Goal: Communication & Community: Answer question/provide support

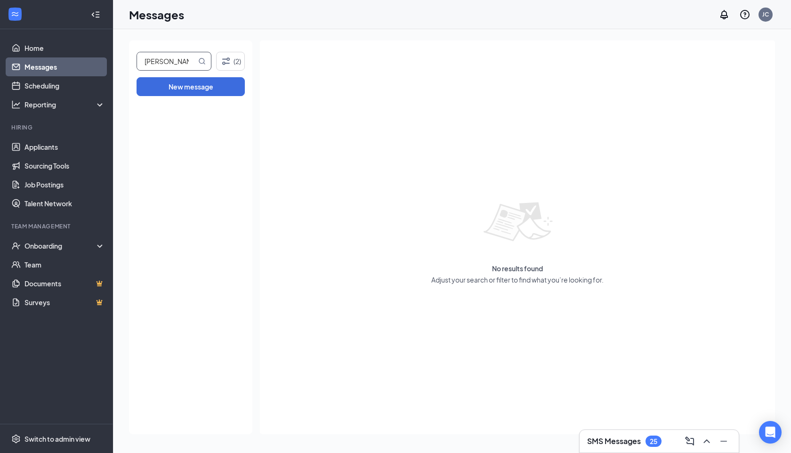
click at [168, 64] on input "[PERSON_NAME]" at bounding box center [166, 61] width 59 height 18
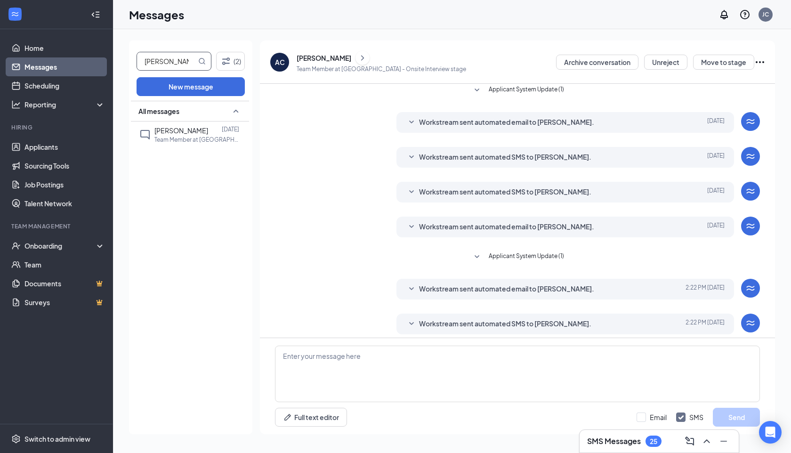
scroll to position [110, 0]
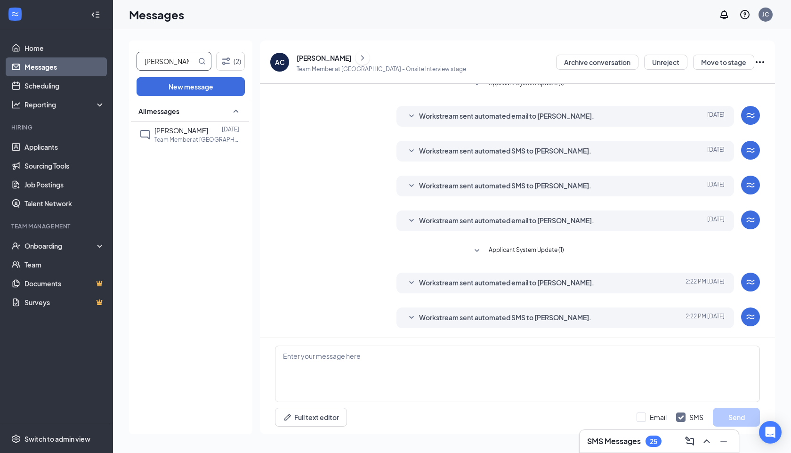
click at [358, 57] on icon "ChevronRight" at bounding box center [362, 57] width 9 height 11
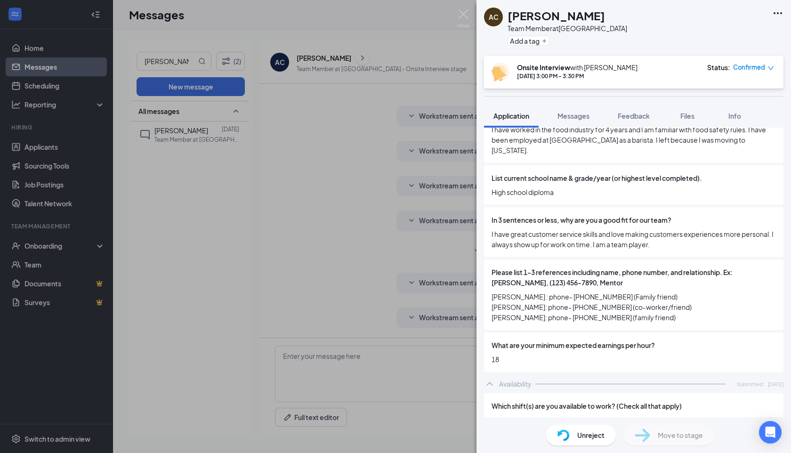
scroll to position [566, 0]
drag, startPoint x: 326, startPoint y: 191, endPoint x: 164, endPoint y: 120, distance: 177.2
click at [326, 191] on div "AC [PERSON_NAME] Team Member at [GEOGRAPHIC_DATA] Add a tag Onsite Interview wi…" at bounding box center [395, 226] width 791 height 453
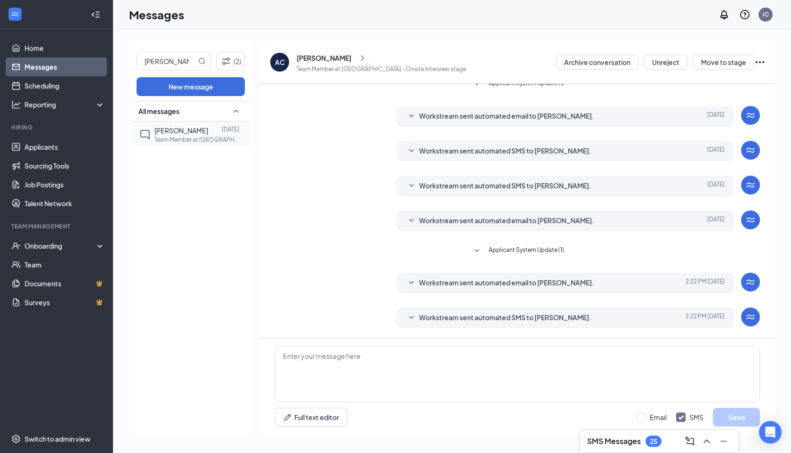
click at [159, 130] on span "[PERSON_NAME]" at bounding box center [181, 130] width 54 height 8
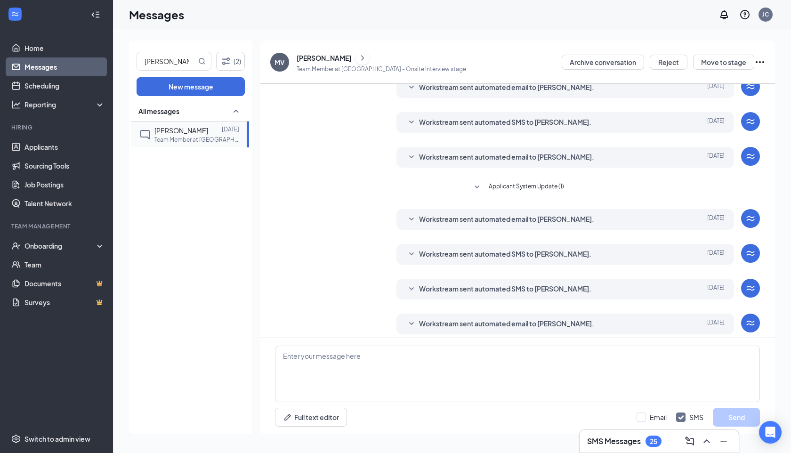
scroll to position [110, 0]
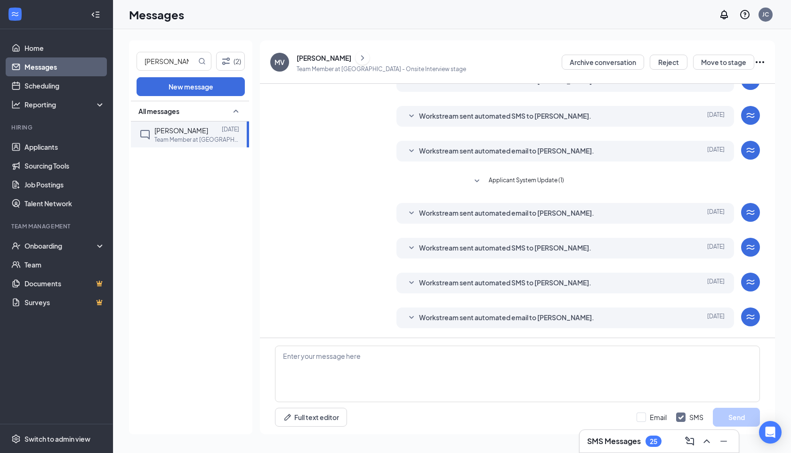
click at [361, 56] on icon "ChevronRight" at bounding box center [362, 57] width 3 height 5
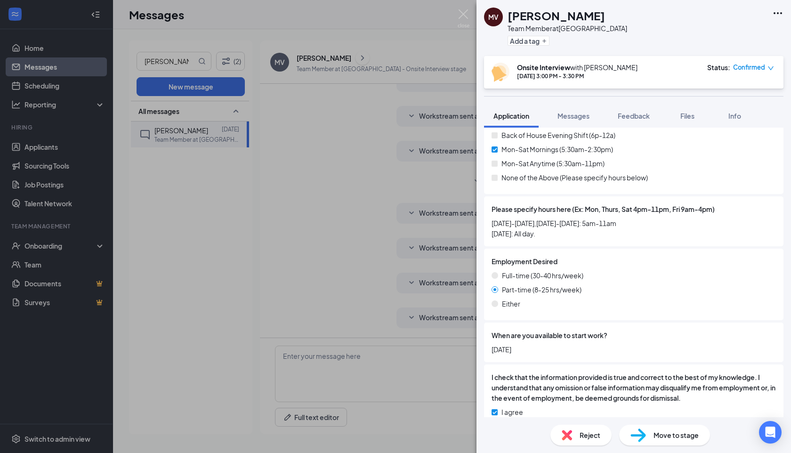
scroll to position [912, 0]
click at [171, 68] on div "MV [PERSON_NAME] Team Member at [GEOGRAPHIC_DATA] Add a tag Onsite Interview wi…" at bounding box center [395, 226] width 791 height 453
click at [171, 68] on input "[PERSON_NAME]" at bounding box center [166, 61] width 59 height 18
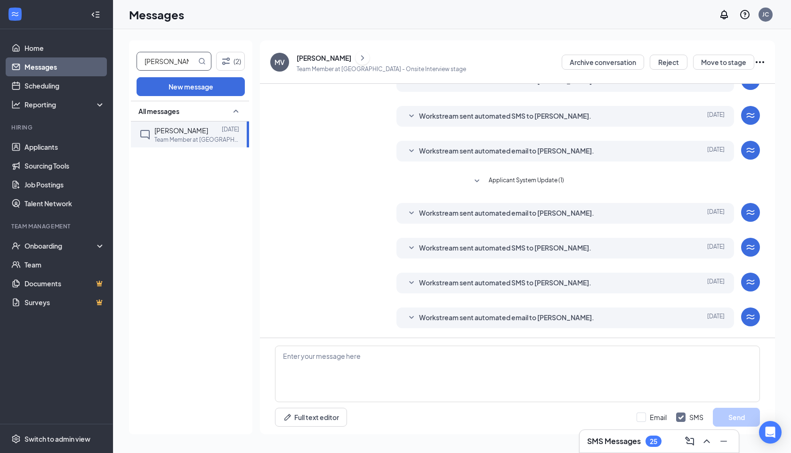
click at [170, 66] on input "[PERSON_NAME]" at bounding box center [166, 61] width 59 height 18
click at [177, 144] on div "[PERSON_NAME] [DATE] Team Member at [GEOGRAPHIC_DATA]" at bounding box center [188, 134] width 99 height 26
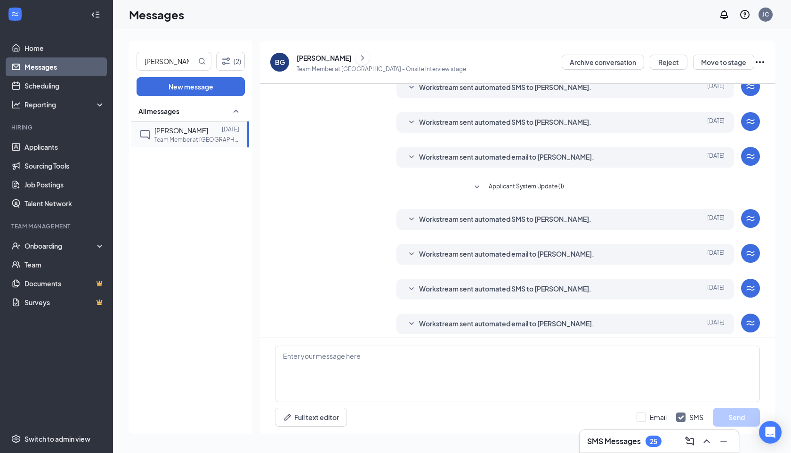
scroll to position [110, 0]
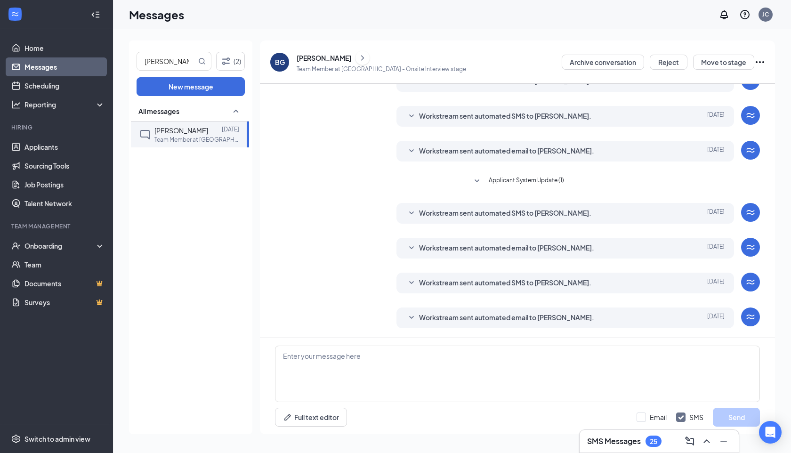
click at [356, 71] on p "Team Member at [GEOGRAPHIC_DATA] - Onsite Interview stage" at bounding box center [380, 69] width 169 height 8
click at [355, 65] on p "Team Member at [GEOGRAPHIC_DATA] - Onsite Interview stage" at bounding box center [380, 69] width 169 height 8
click at [358, 58] on icon "ChevronRight" at bounding box center [362, 57] width 9 height 11
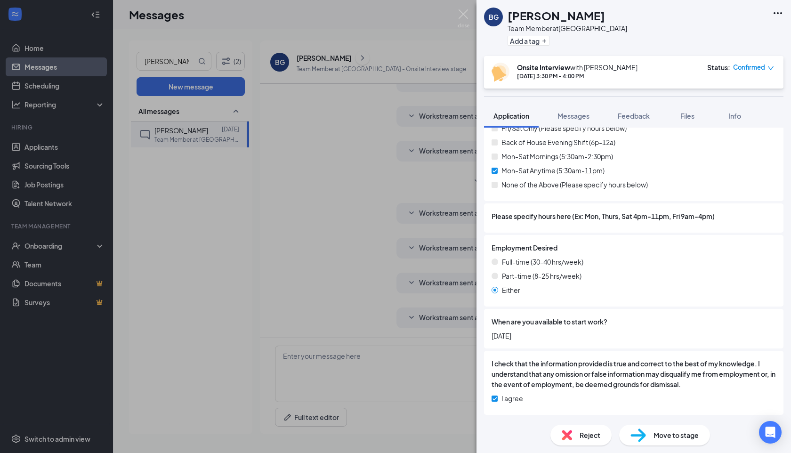
scroll to position [830, 0]
click at [564, 108] on button "Messages" at bounding box center [573, 116] width 51 height 24
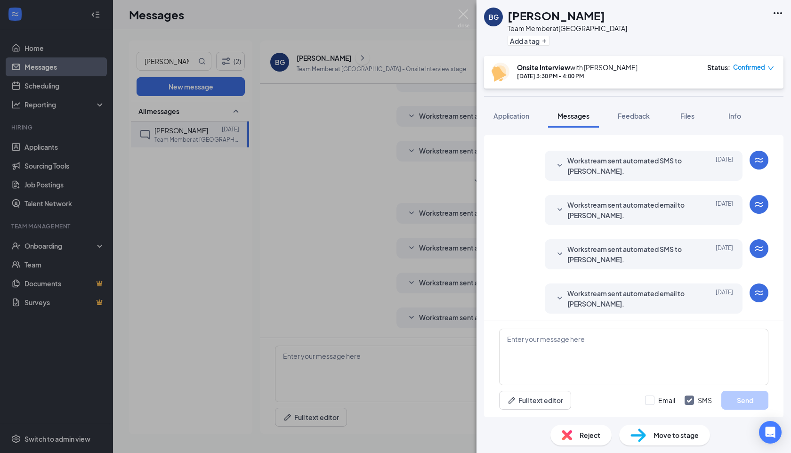
scroll to position [253, 0]
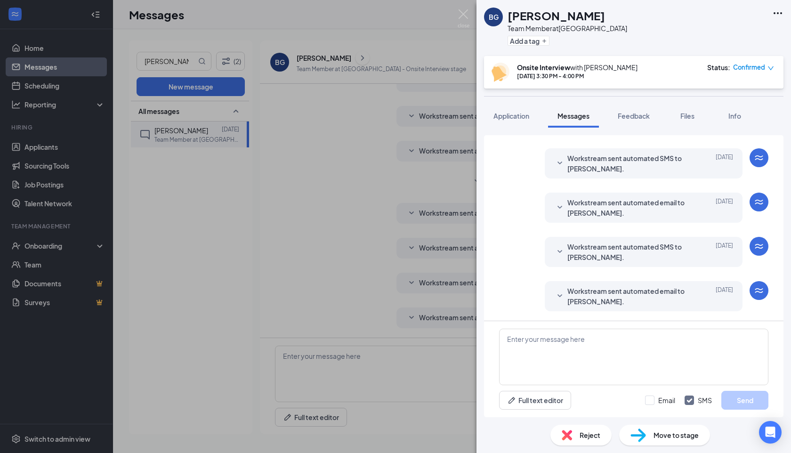
click at [173, 70] on div "[PERSON_NAME] Team Member at [GEOGRAPHIC_DATA] Add a tag Onsite Interview with …" at bounding box center [395, 226] width 791 height 453
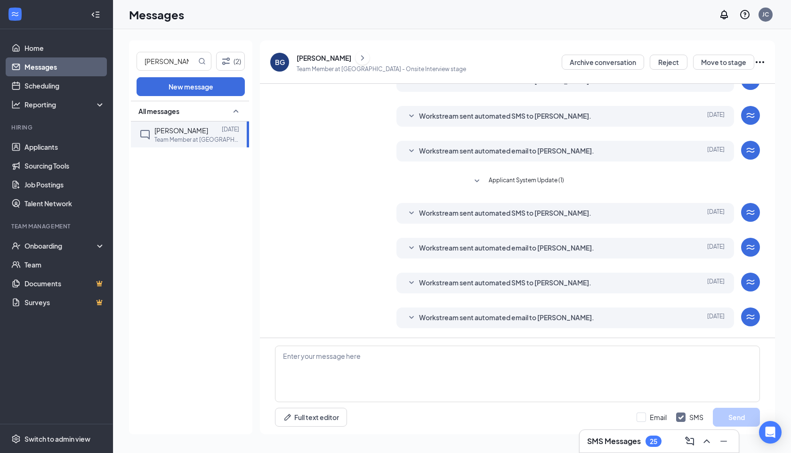
click at [168, 51] on div "[PERSON_NAME] (2) New message All messages [PERSON_NAME] [DATE] Team Member at …" at bounding box center [190, 236] width 123 height 393
click at [167, 62] on input "[PERSON_NAME]" at bounding box center [166, 61] width 59 height 18
type input "[PERSON_NAME]"
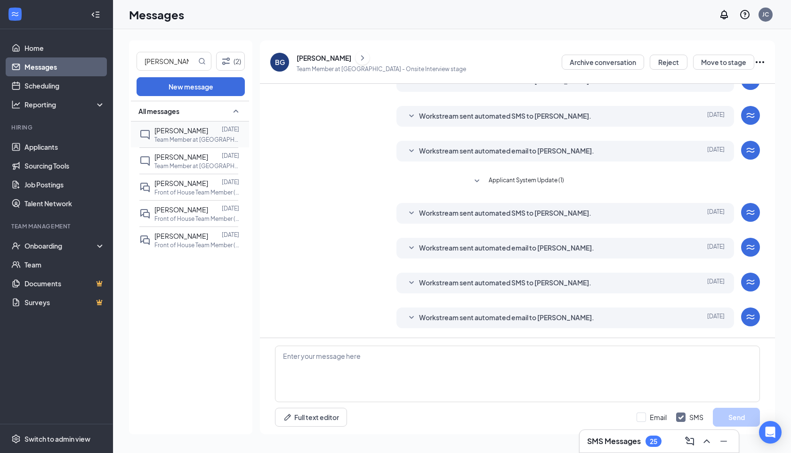
click at [164, 125] on div "[PERSON_NAME]" at bounding box center [181, 130] width 54 height 10
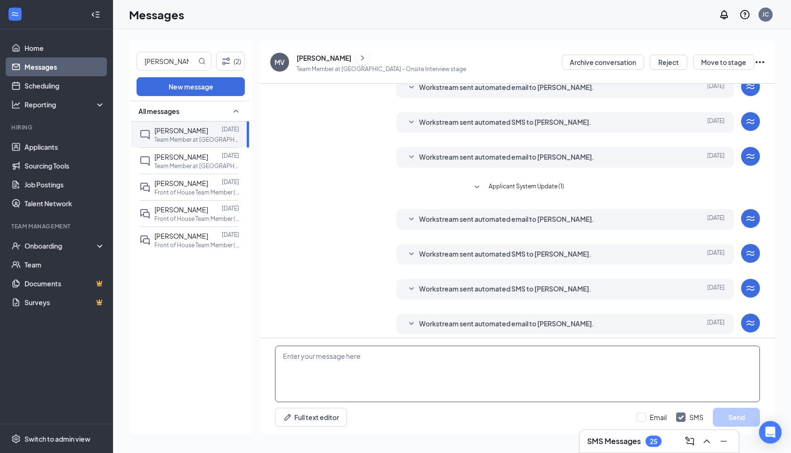
click at [407, 381] on textarea at bounding box center [517, 373] width 485 height 56
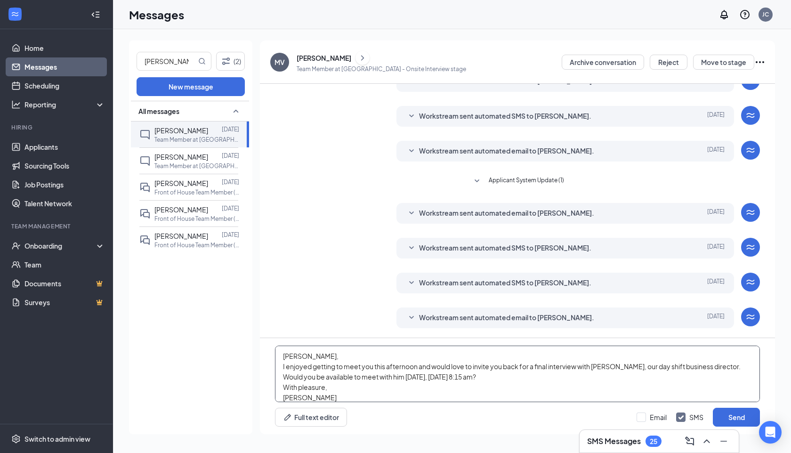
click at [679, 367] on textarea "[PERSON_NAME], I enjoyed getting to meet you this afternoon and would love to i…" at bounding box center [517, 373] width 485 height 56
click at [708, 367] on textarea "[PERSON_NAME], I enjoyed getting to meet you this afternoon and would love to i…" at bounding box center [517, 373] width 485 height 56
click at [397, 383] on textarea "[PERSON_NAME], I enjoyed getting to meet you this afternoon and would love to i…" at bounding box center [517, 373] width 485 height 56
click at [397, 397] on textarea "[PERSON_NAME], I enjoyed getting to meet you this afternoon and would love to i…" at bounding box center [517, 373] width 485 height 56
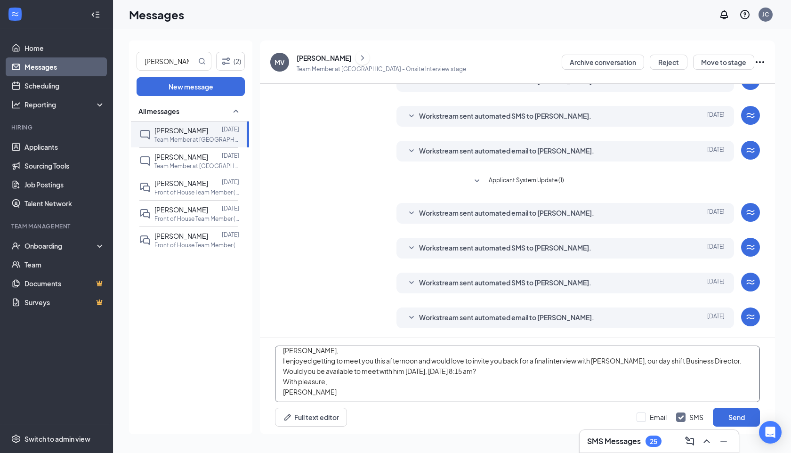
type textarea "[PERSON_NAME], I enjoyed getting to meet you this afternoon and would love to i…"
click at [643, 422] on div "Email SMS Send" at bounding box center [697, 416] width 123 height 19
click at [641, 418] on input "Email" at bounding box center [651, 416] width 30 height 9
checkbox input "true"
click at [743, 413] on button "Send" at bounding box center [735, 416] width 47 height 19
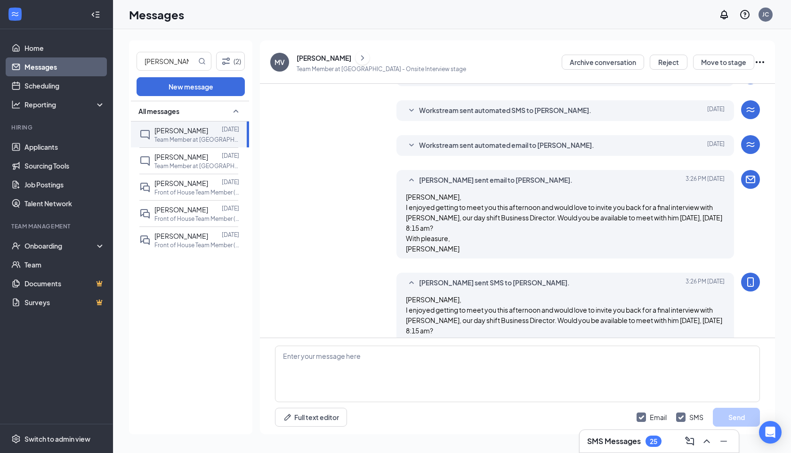
scroll to position [315, 0]
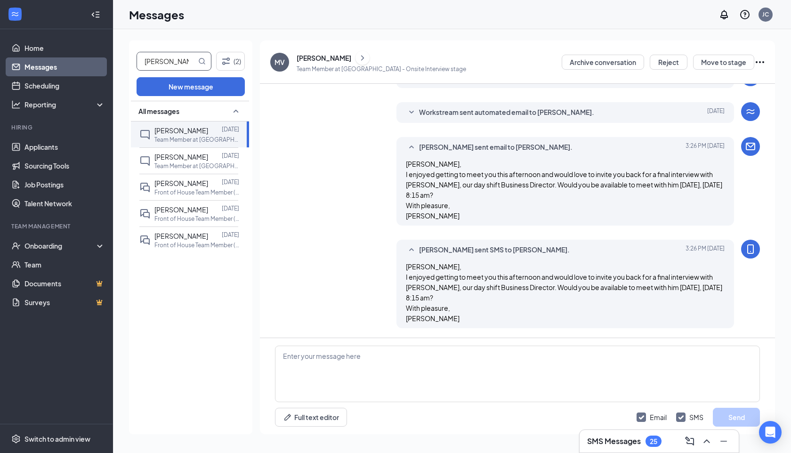
click at [175, 62] on input "[PERSON_NAME]" at bounding box center [166, 61] width 59 height 18
click at [175, 62] on input "mariabent" at bounding box center [166, 61] width 59 height 18
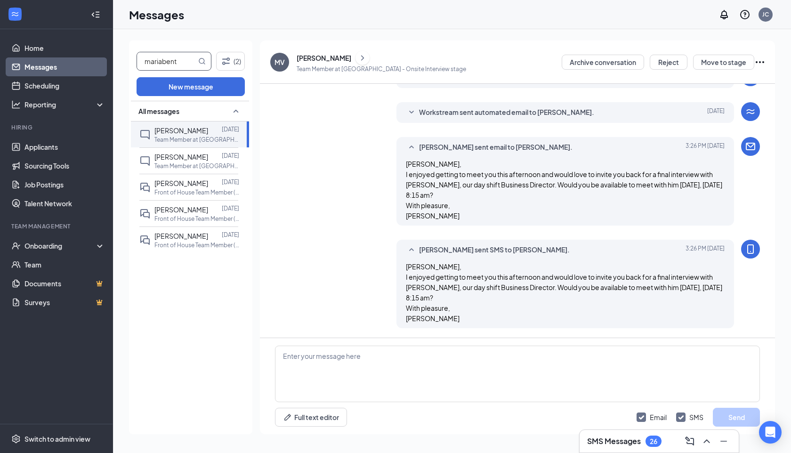
click at [175, 62] on input "mariabent" at bounding box center [166, 61] width 59 height 18
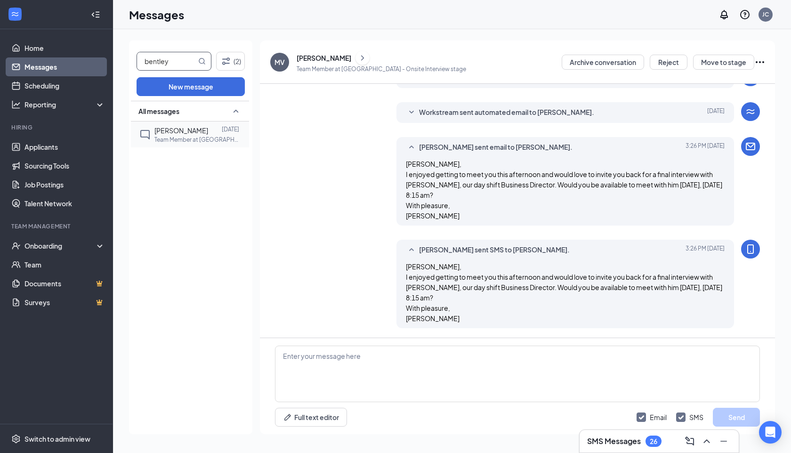
click at [177, 125] on div "[PERSON_NAME]" at bounding box center [181, 130] width 54 height 10
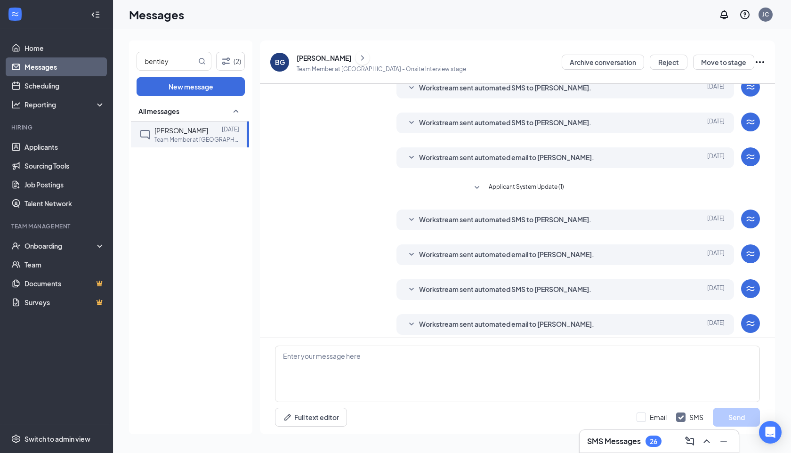
scroll to position [110, 0]
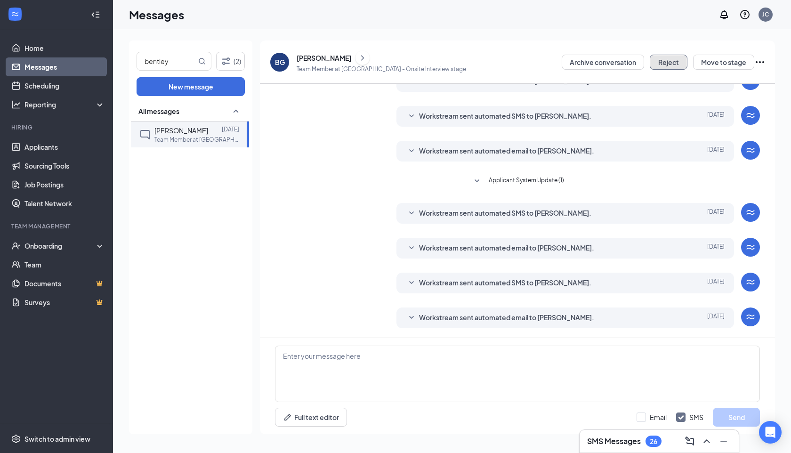
click at [671, 61] on button "Reject" at bounding box center [668, 62] width 38 height 15
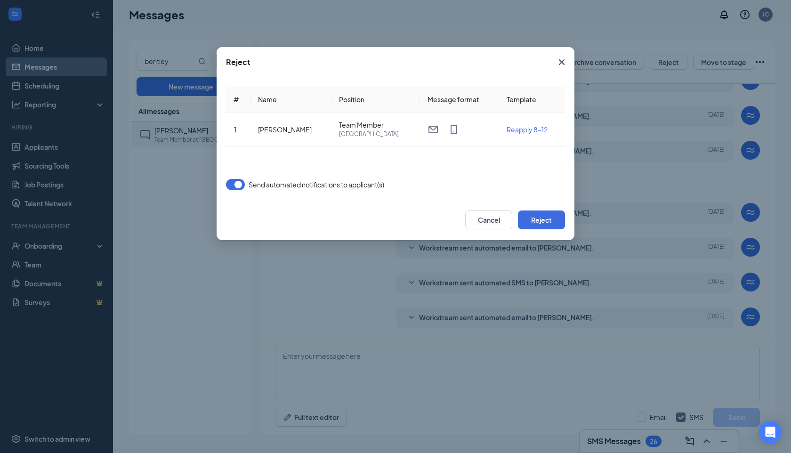
click at [551, 63] on span "Close" at bounding box center [561, 61] width 25 height 25
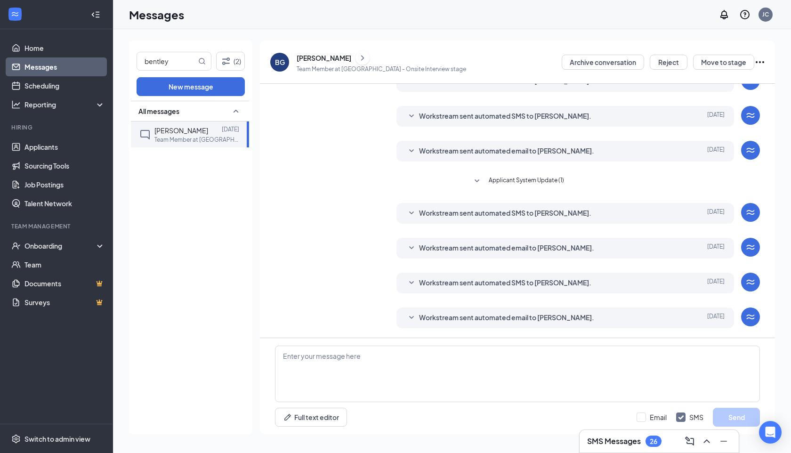
click at [765, 59] on div "[PERSON_NAME] Team Member at [GEOGRAPHIC_DATA] - Onsite Interview stage Archive…" at bounding box center [517, 61] width 515 height 43
click at [760, 60] on icon "Ellipses" at bounding box center [759, 61] width 11 height 11
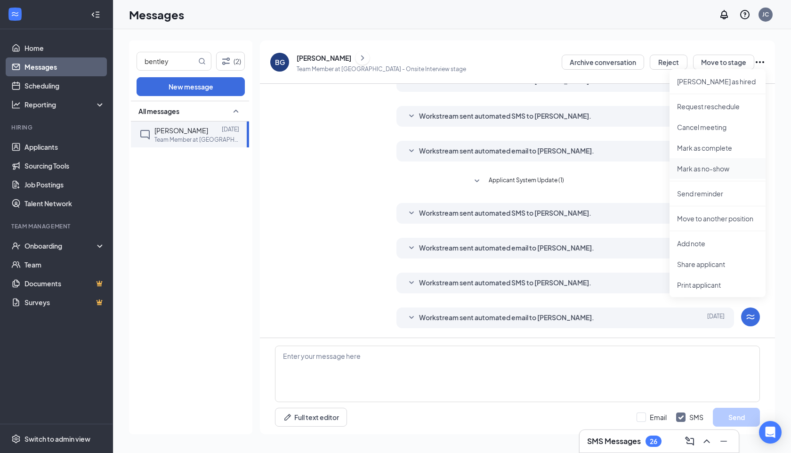
click at [702, 168] on p "Mark as no-show" at bounding box center [717, 168] width 81 height 9
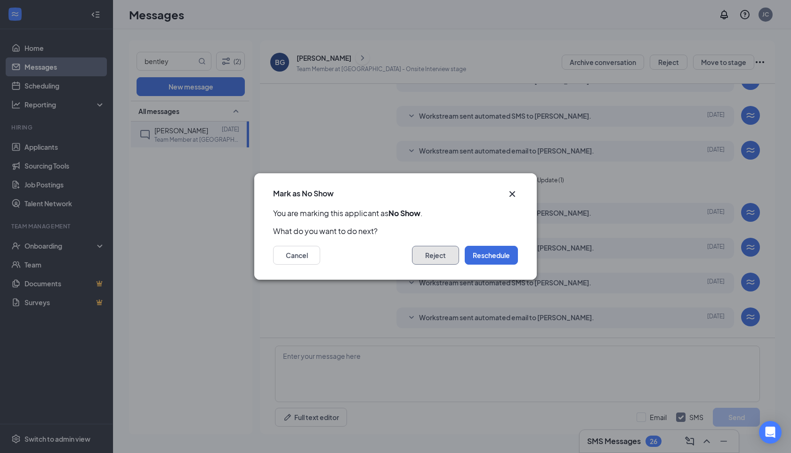
click at [447, 262] on button "Reject" at bounding box center [435, 255] width 47 height 19
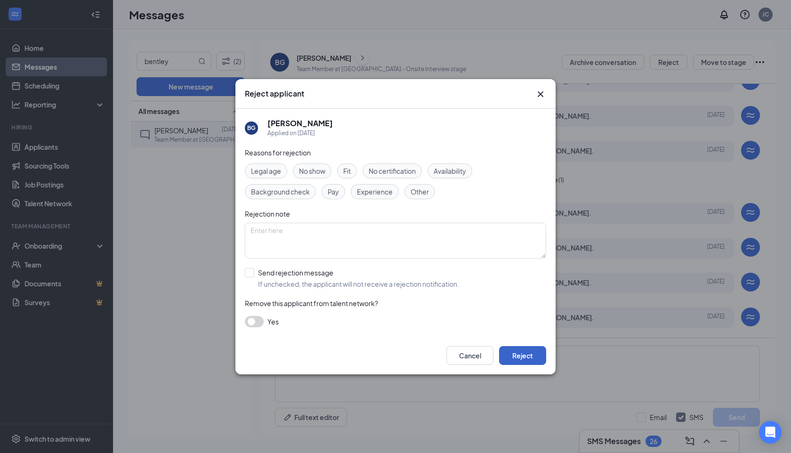
click at [533, 353] on button "Reject" at bounding box center [522, 355] width 47 height 19
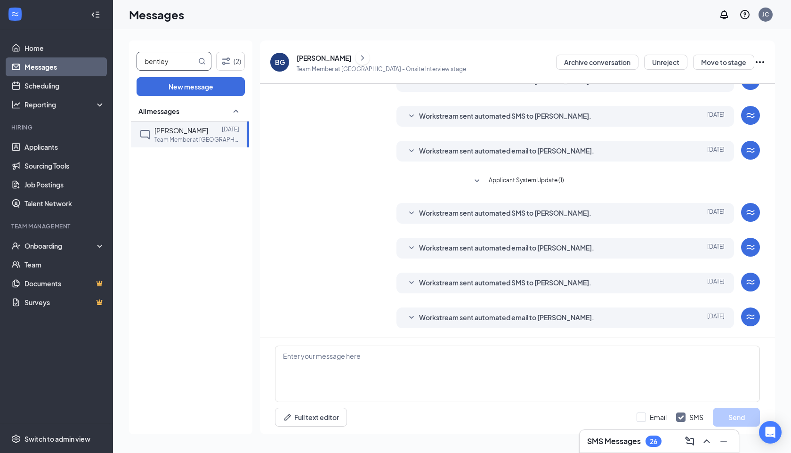
click at [181, 56] on input "bentley" at bounding box center [166, 61] width 59 height 18
type input "ty'lasia"
click at [176, 136] on p "Team Member at [GEOGRAPHIC_DATA]" at bounding box center [196, 140] width 85 height 8
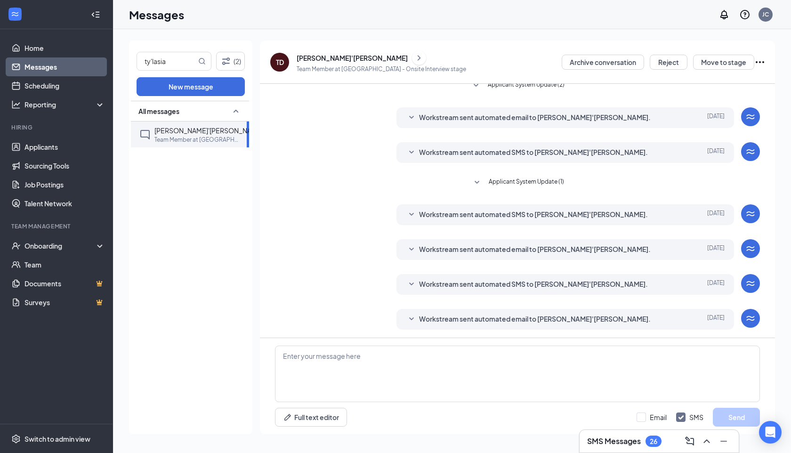
scroll to position [75, 0]
click at [412, 58] on button at bounding box center [419, 58] width 14 height 14
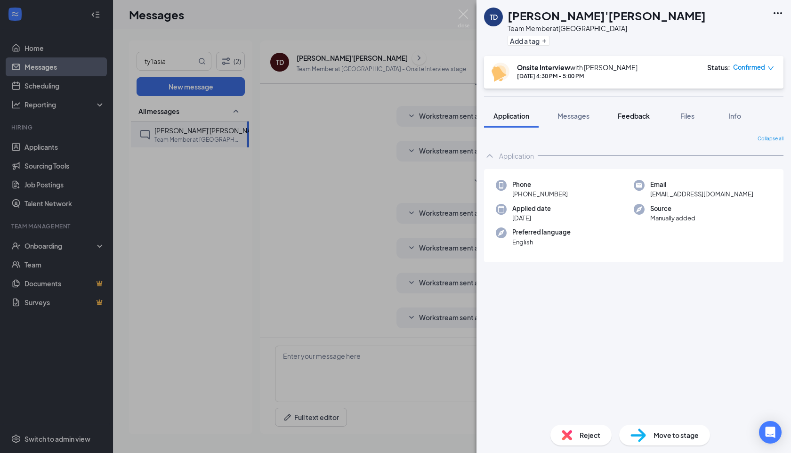
click at [637, 118] on span "Feedback" at bounding box center [633, 116] width 32 height 8
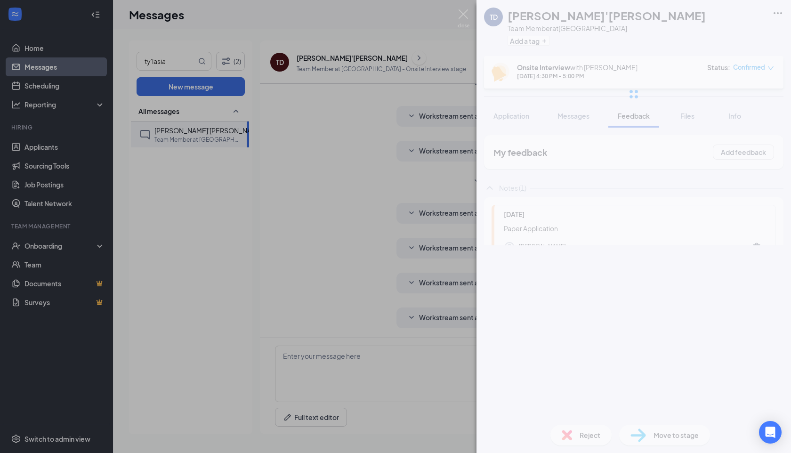
click at [681, 112] on div at bounding box center [633, 94] width 314 height 188
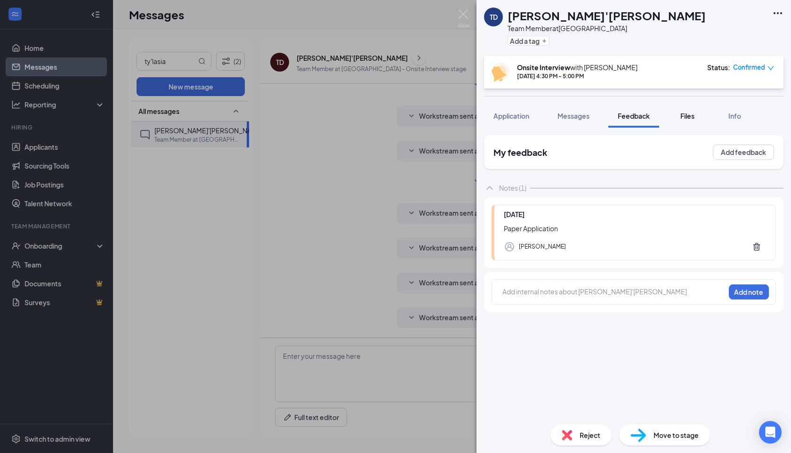
click at [681, 117] on span "Files" at bounding box center [687, 116] width 14 height 8
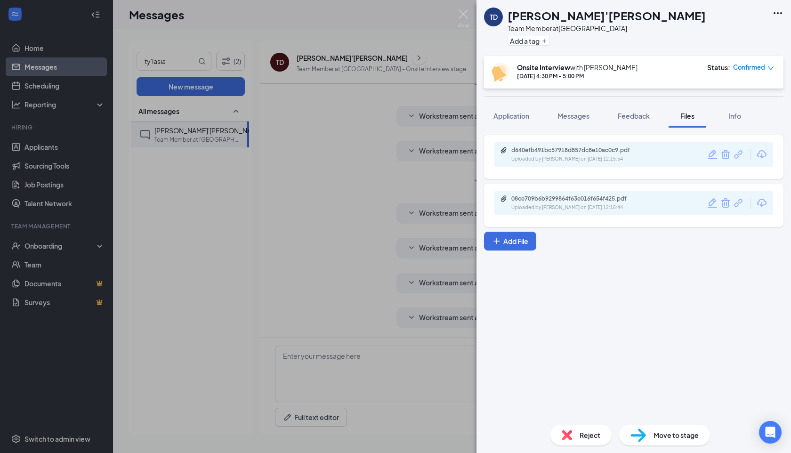
click at [580, 196] on div "08ce709b6b9299864f63e016f654f425.pdf" at bounding box center [577, 199] width 132 height 8
click at [238, 187] on div "TD [PERSON_NAME]'[PERSON_NAME] Team Member at [GEOGRAPHIC_DATA] Add a tag Onsit…" at bounding box center [395, 226] width 791 height 453
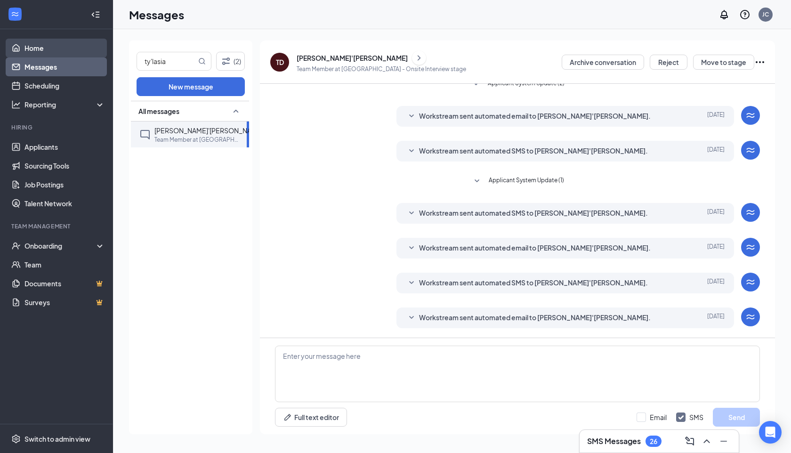
click at [48, 50] on link "Home" at bounding box center [64, 48] width 80 height 19
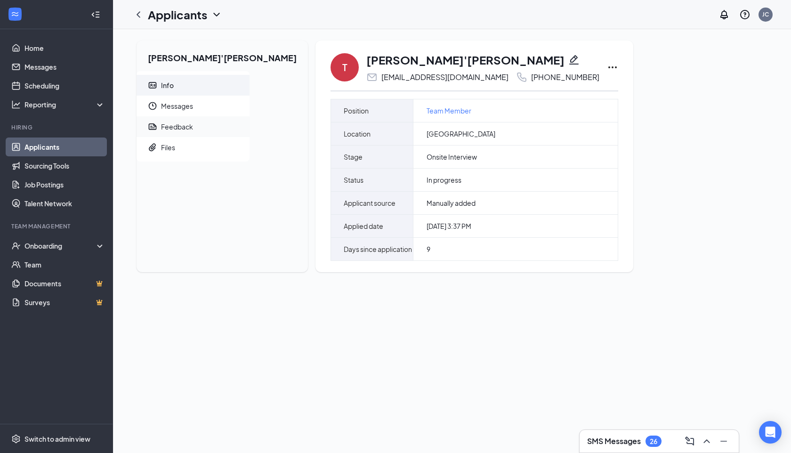
click at [190, 128] on div "Feedback" at bounding box center [177, 126] width 32 height 9
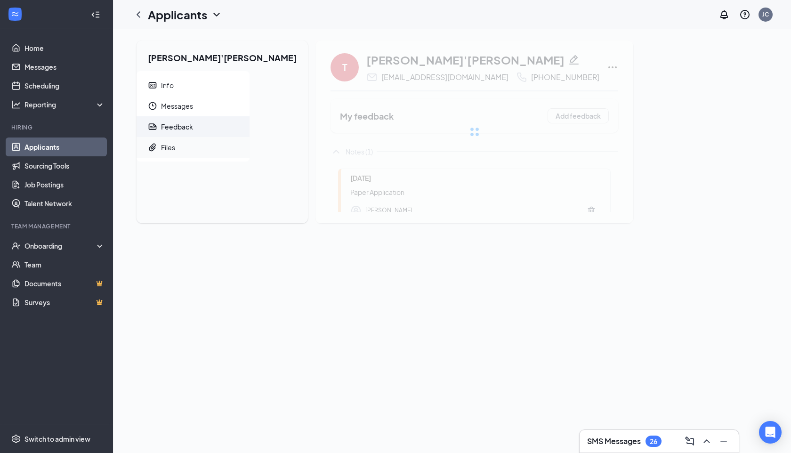
click at [186, 148] on span "Files" at bounding box center [201, 147] width 81 height 21
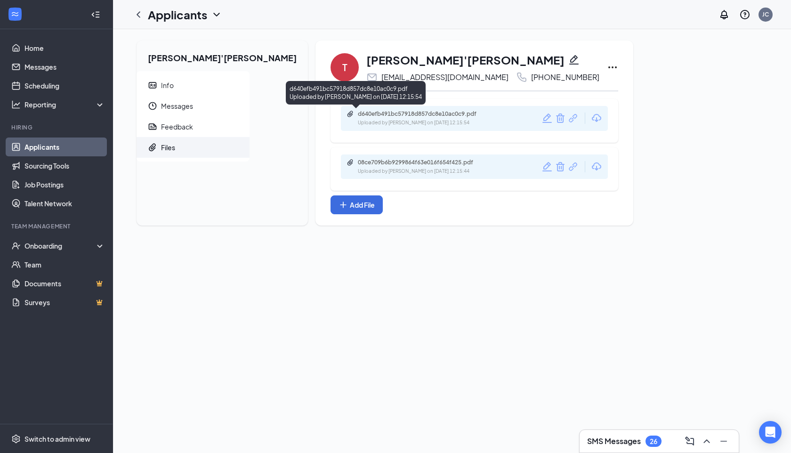
click at [362, 120] on div "Uploaded by [PERSON_NAME] on [DATE] 12:15:54" at bounding box center [428, 123] width 141 height 8
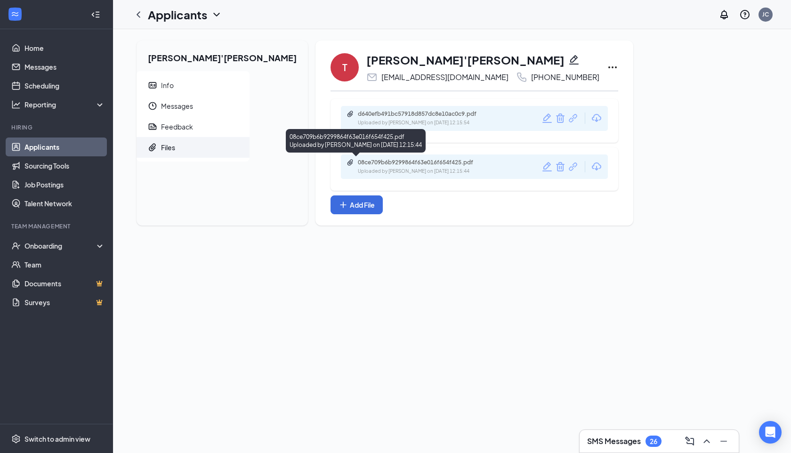
click at [374, 163] on div "08ce709b6b9299864f63e016f654f425.pdf" at bounding box center [424, 163] width 132 height 8
click at [189, 113] on span "Messages" at bounding box center [201, 106] width 81 height 21
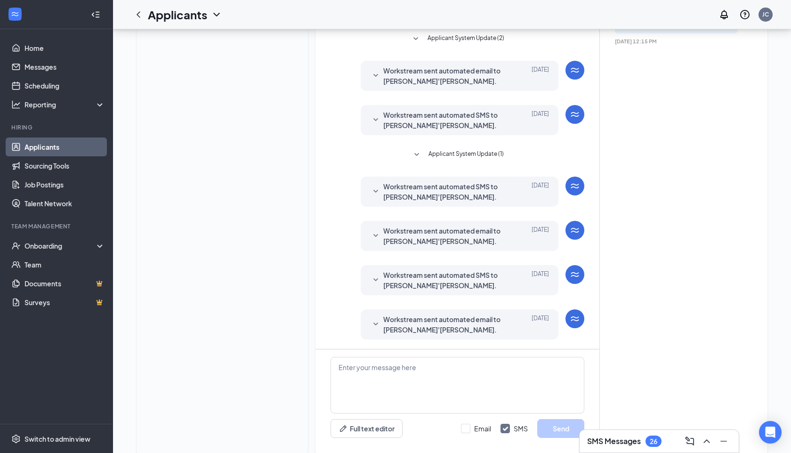
scroll to position [160, 0]
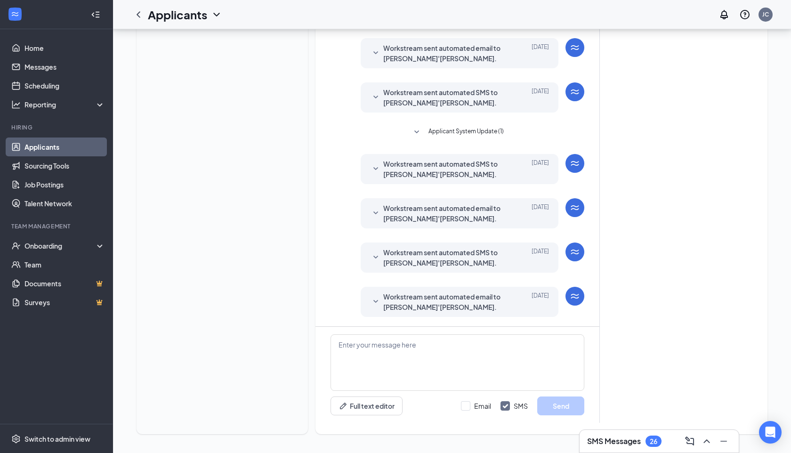
click at [360, 299] on div "Workstream sent automated email to Ty'Lasia Dawson. Oct 14 Hi Ty'Lasia Dawson, …" at bounding box center [459, 302] width 198 height 30
click at [370, 300] on icon "SmallChevronDown" at bounding box center [375, 301] width 11 height 11
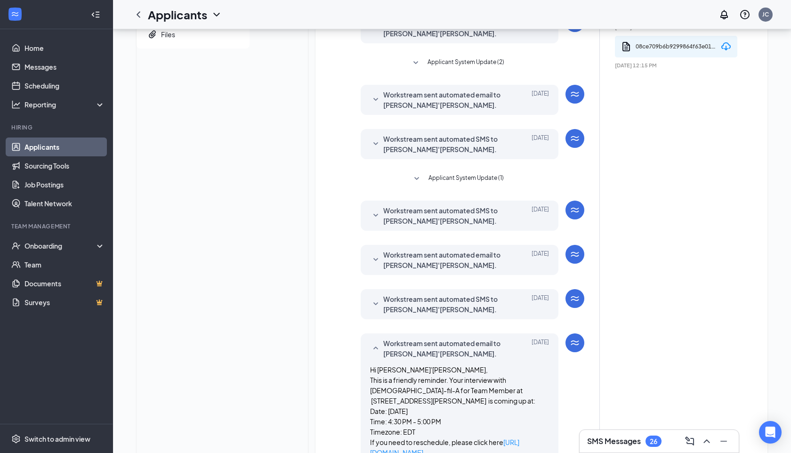
scroll to position [113, 0]
click at [401, 144] on span "Workstream sent automated SMS to [PERSON_NAME]'[PERSON_NAME]." at bounding box center [444, 143] width 123 height 21
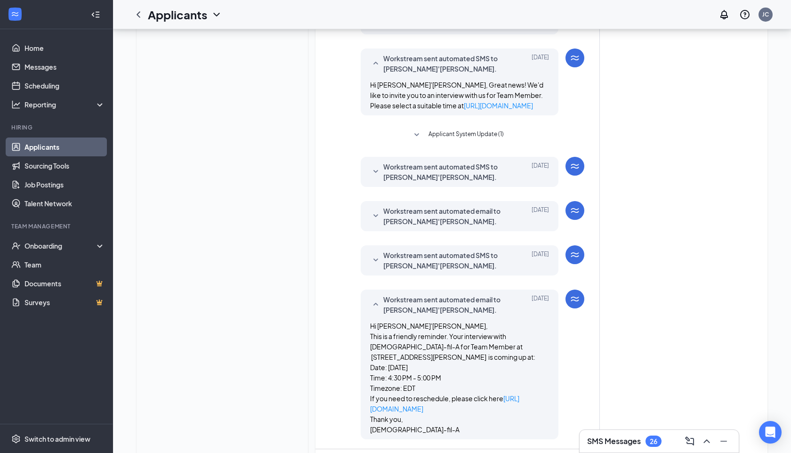
scroll to position [199, 0]
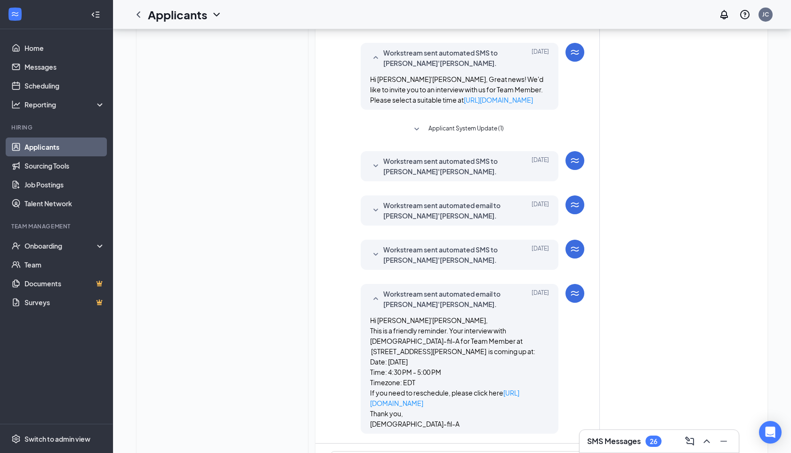
click at [397, 168] on span "Workstream sent automated SMS to [PERSON_NAME]'[PERSON_NAME]." at bounding box center [444, 166] width 123 height 21
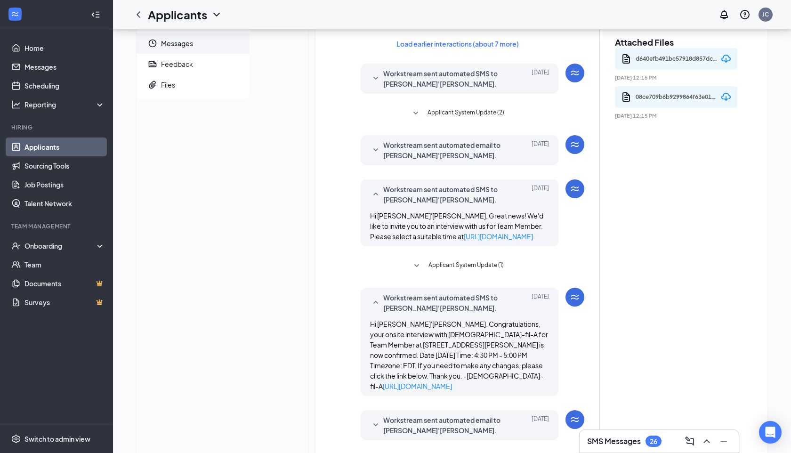
scroll to position [51, 0]
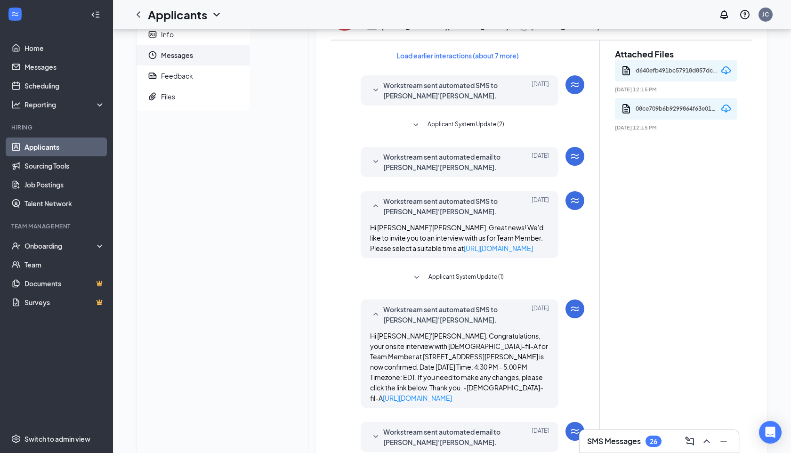
click at [401, 95] on span "Workstream sent automated SMS to [PERSON_NAME]'[PERSON_NAME]." at bounding box center [444, 90] width 123 height 21
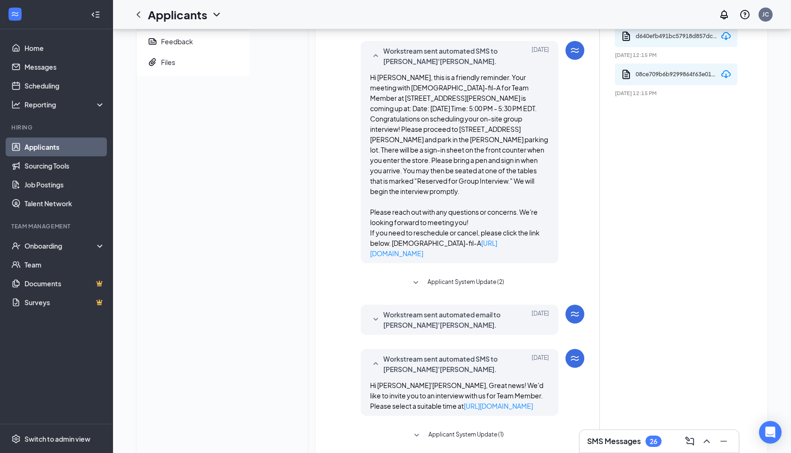
scroll to position [86, 0]
click at [427, 277] on span "Applicant System Update (2)" at bounding box center [465, 282] width 77 height 11
